Goal: Task Accomplishment & Management: Use online tool/utility

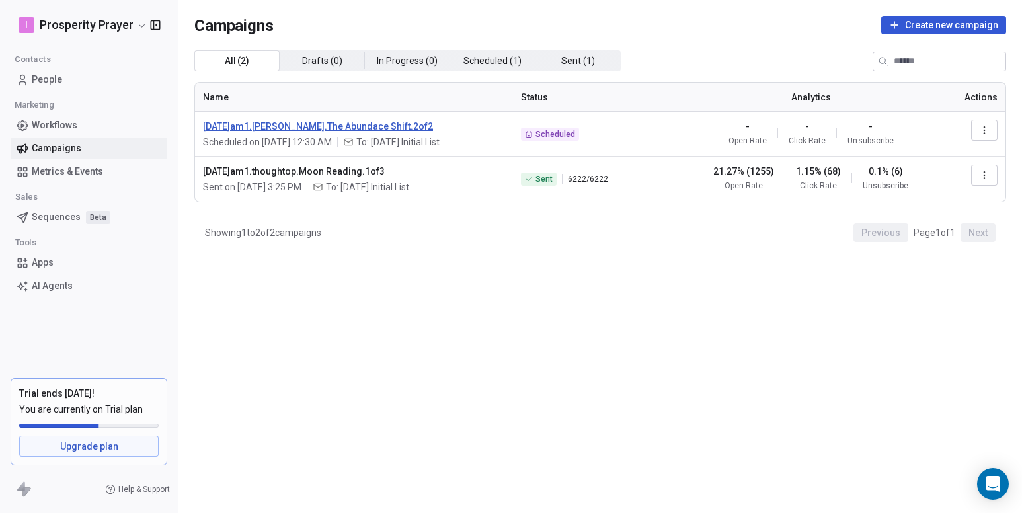
click at [385, 122] on span "[DATE]am1.[PERSON_NAME].The Abundace Shift.2of2" at bounding box center [354, 126] width 302 height 13
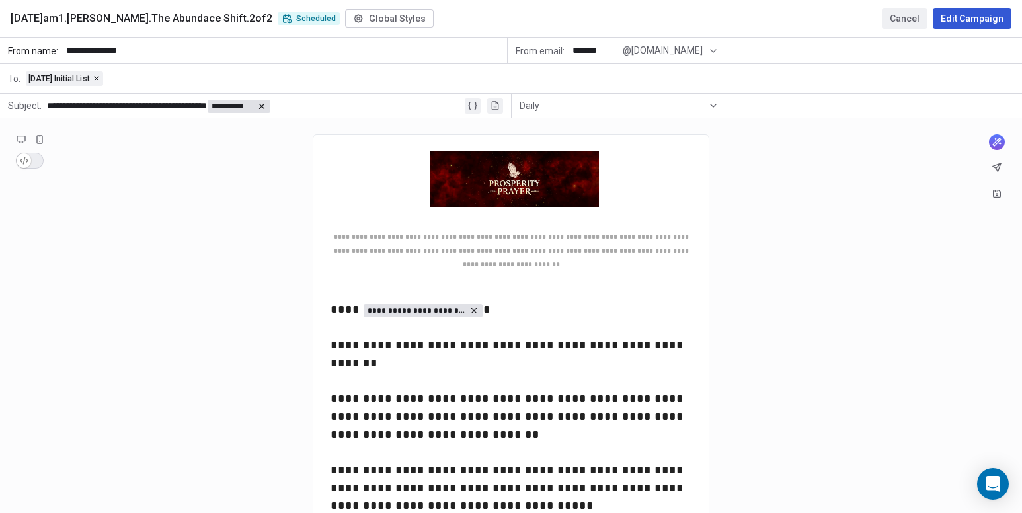
click at [893, 15] on button "Cancel" at bounding box center [905, 18] width 46 height 21
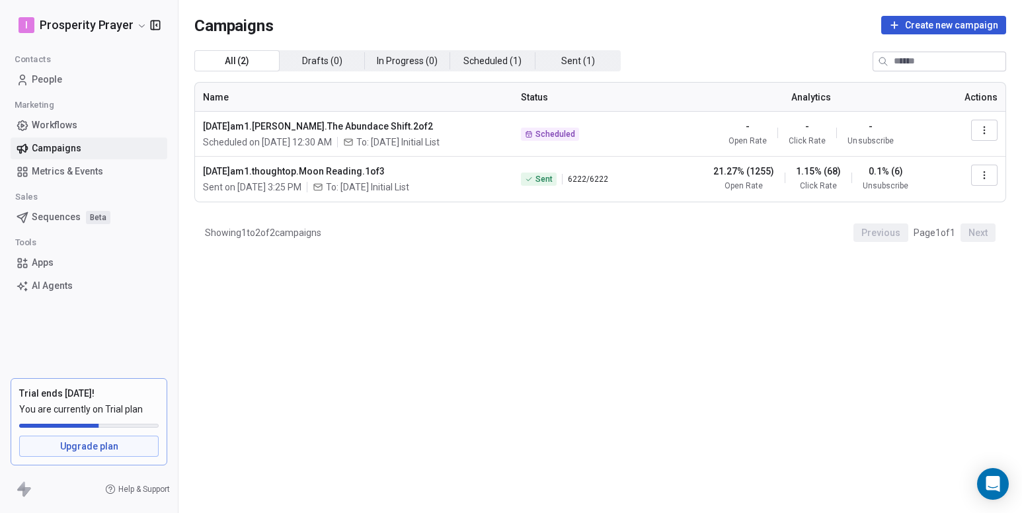
click at [981, 130] on icon "button" at bounding box center [984, 130] width 11 height 11
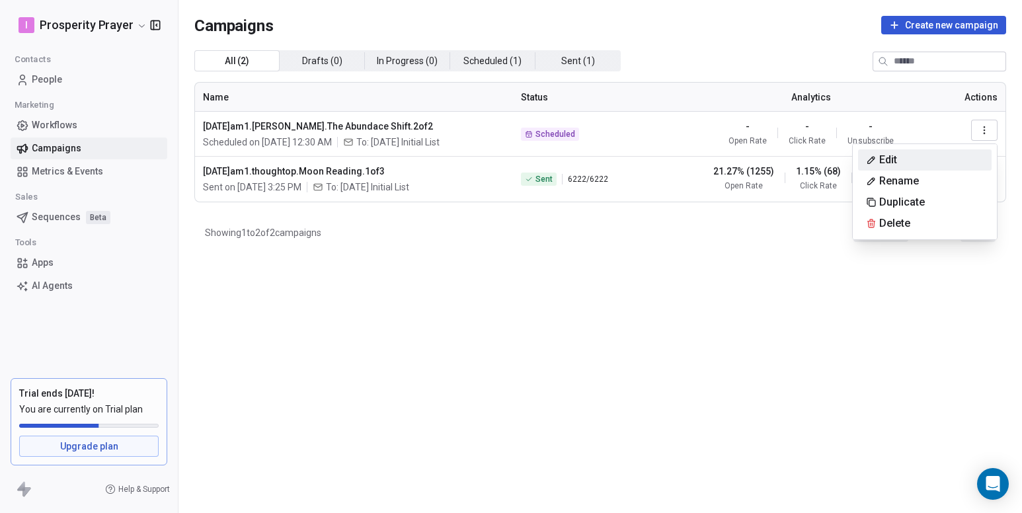
click at [428, 124] on html "I Prosperity Prayer Contacts People Marketing Workflows Campaigns Metrics & Eve…" at bounding box center [511, 256] width 1022 height 513
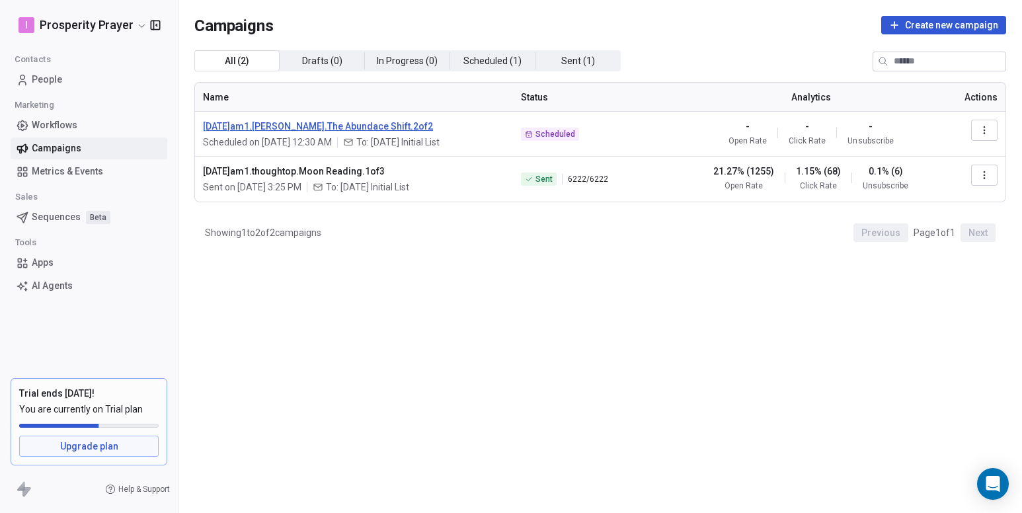
click at [391, 127] on span "[DATE]am1.[PERSON_NAME].The Abundace Shift.2of2" at bounding box center [354, 126] width 302 height 13
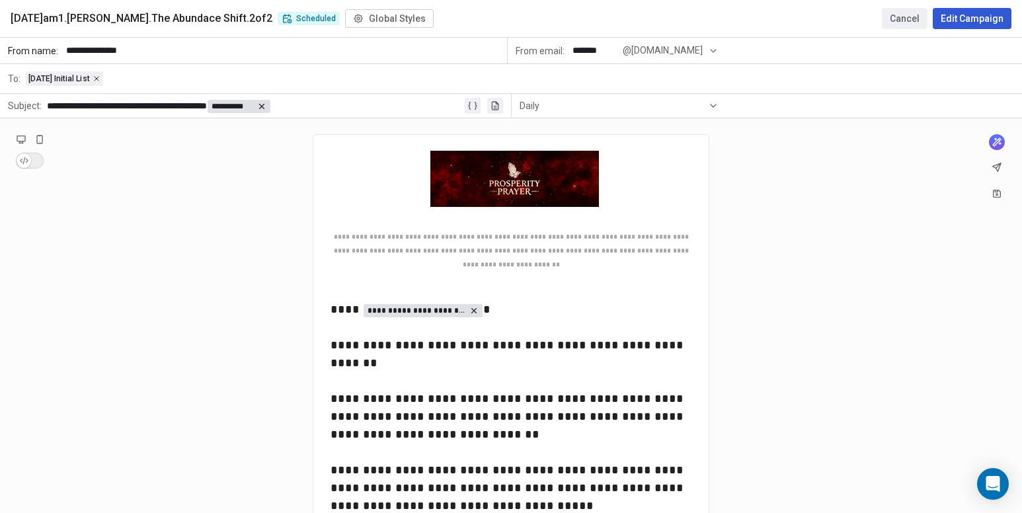
click at [947, 19] on button "Edit Campaign" at bounding box center [971, 18] width 79 height 21
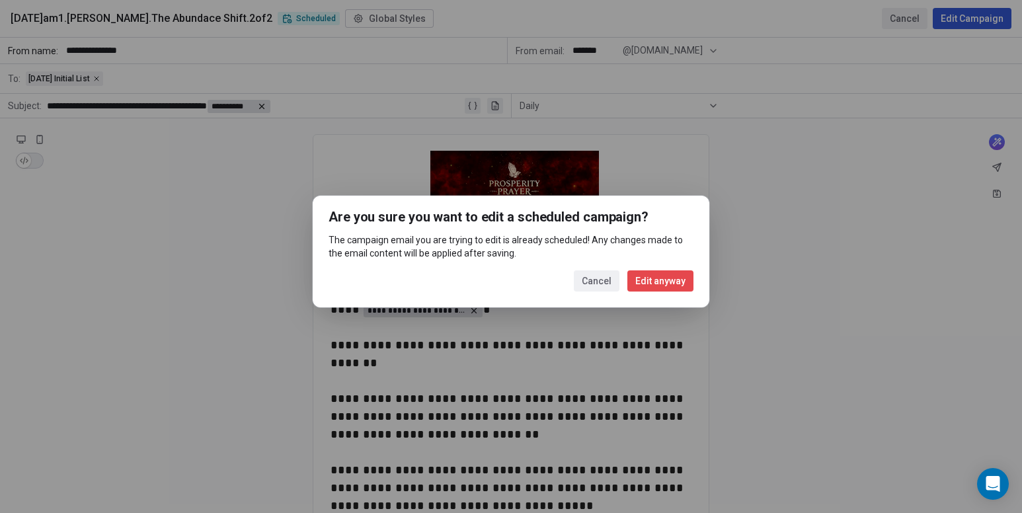
click at [652, 280] on button "Edit anyway" at bounding box center [660, 280] width 66 height 21
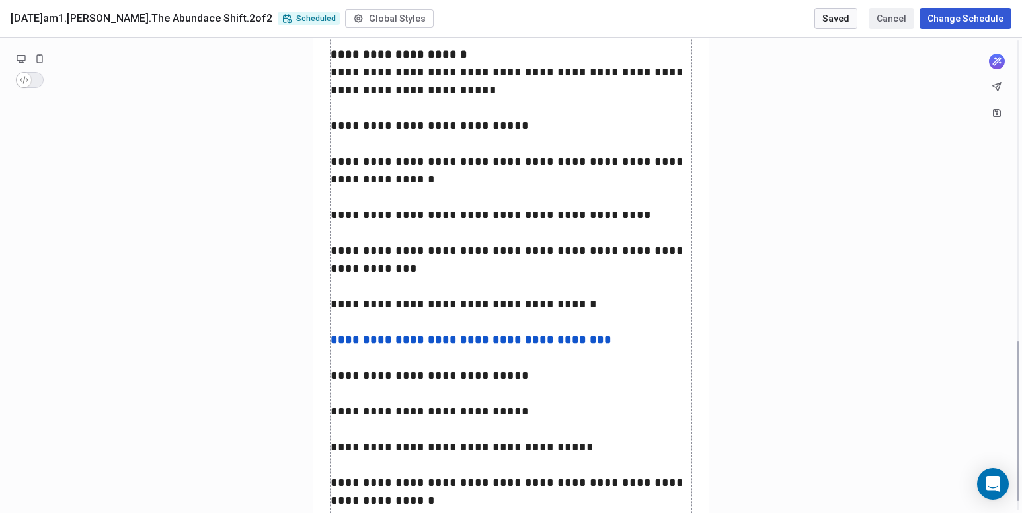
scroll to position [354, 0]
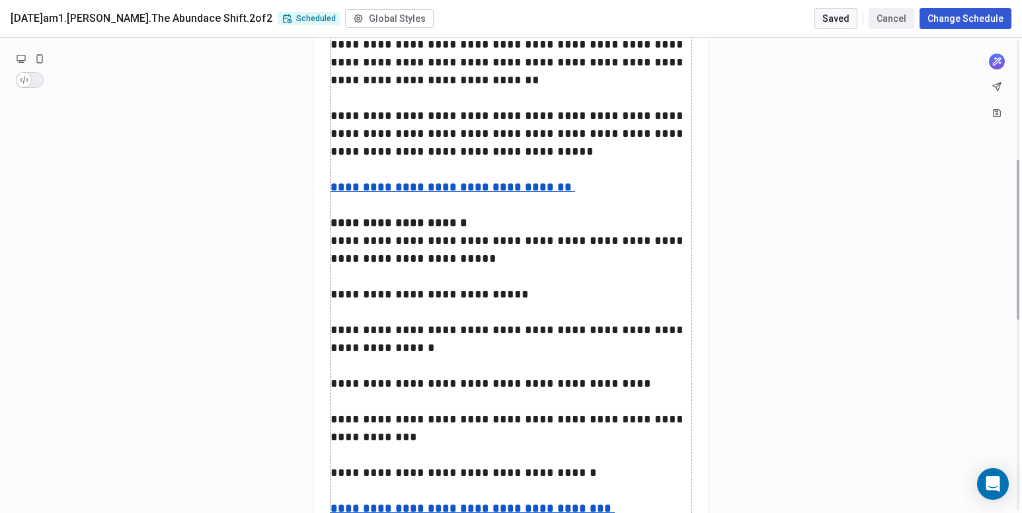
click at [942, 19] on button "Change Schedule" at bounding box center [965, 18] width 92 height 21
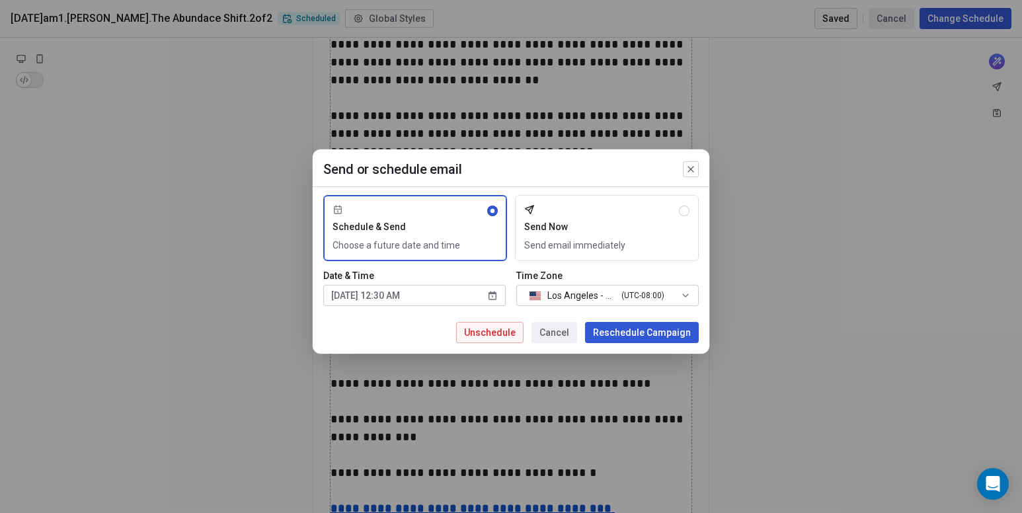
click at [651, 213] on button "Send Now Send email immediately" at bounding box center [607, 228] width 184 height 66
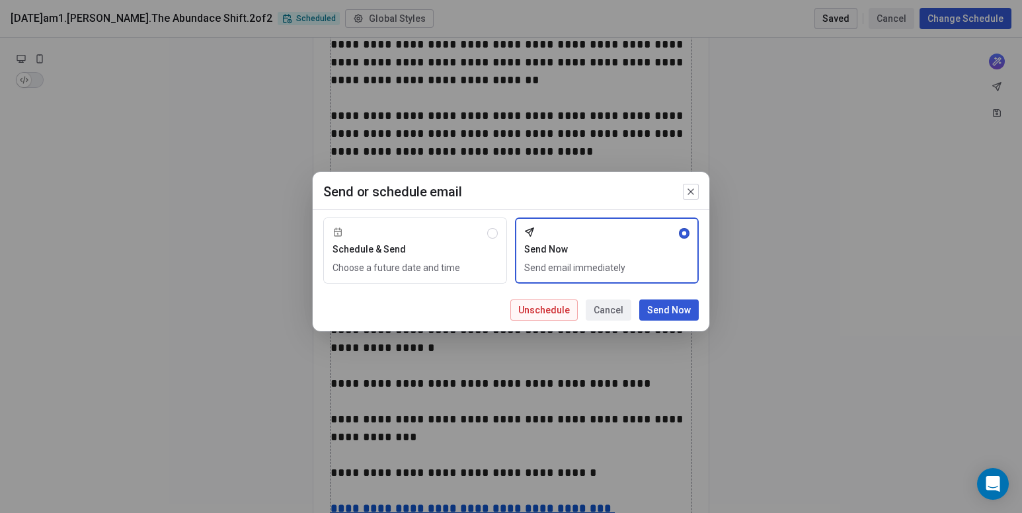
click at [665, 308] on button "Send Now" at bounding box center [668, 309] width 59 height 21
